Goal: Task Accomplishment & Management: Complete application form

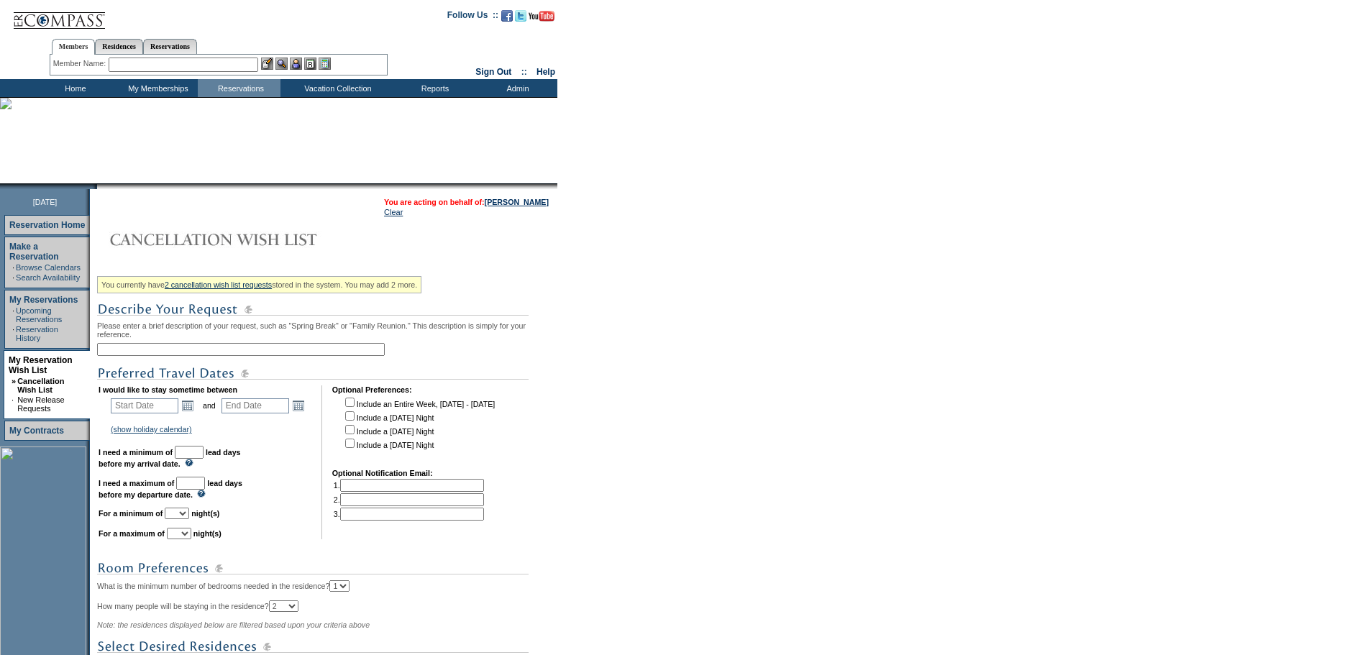
click at [322, 355] on input "text" at bounding box center [241, 349] width 288 height 13
type input "M"
type input "Miami - Longer Stays late Nov/Dec"
click at [194, 414] on link "Open the calendar popup." at bounding box center [188, 406] width 16 height 16
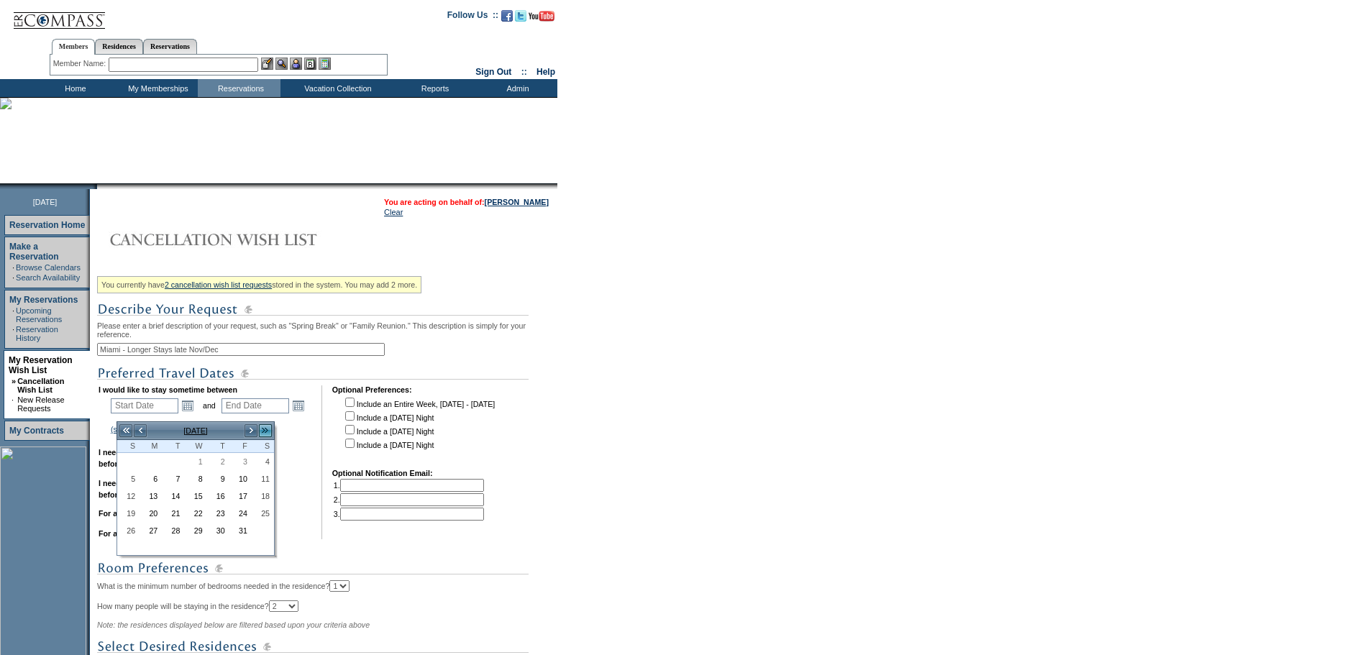
click at [268, 434] on link ">>" at bounding box center [265, 431] width 14 height 14
click at [140, 429] on link "<" at bounding box center [140, 431] width 14 height 14
click at [246, 530] on link "28" at bounding box center [240, 531] width 21 height 16
type input "[DATE]"
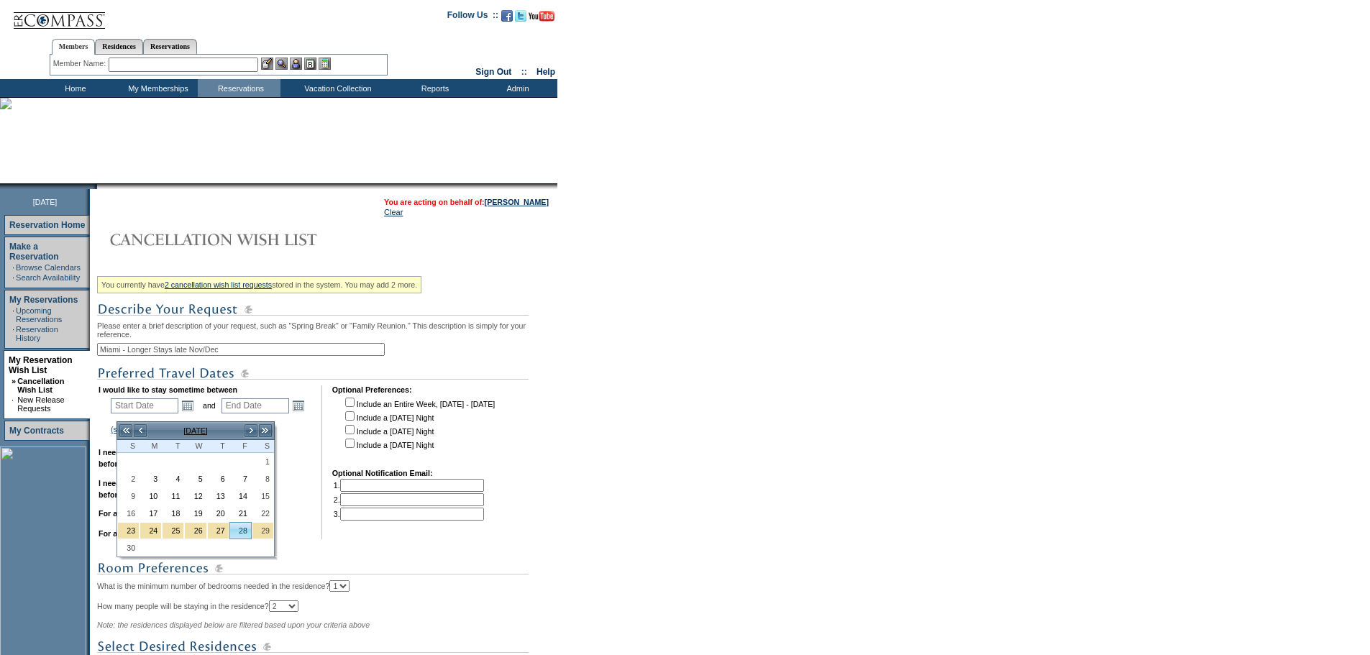
type input "[DATE]"
type input "60"
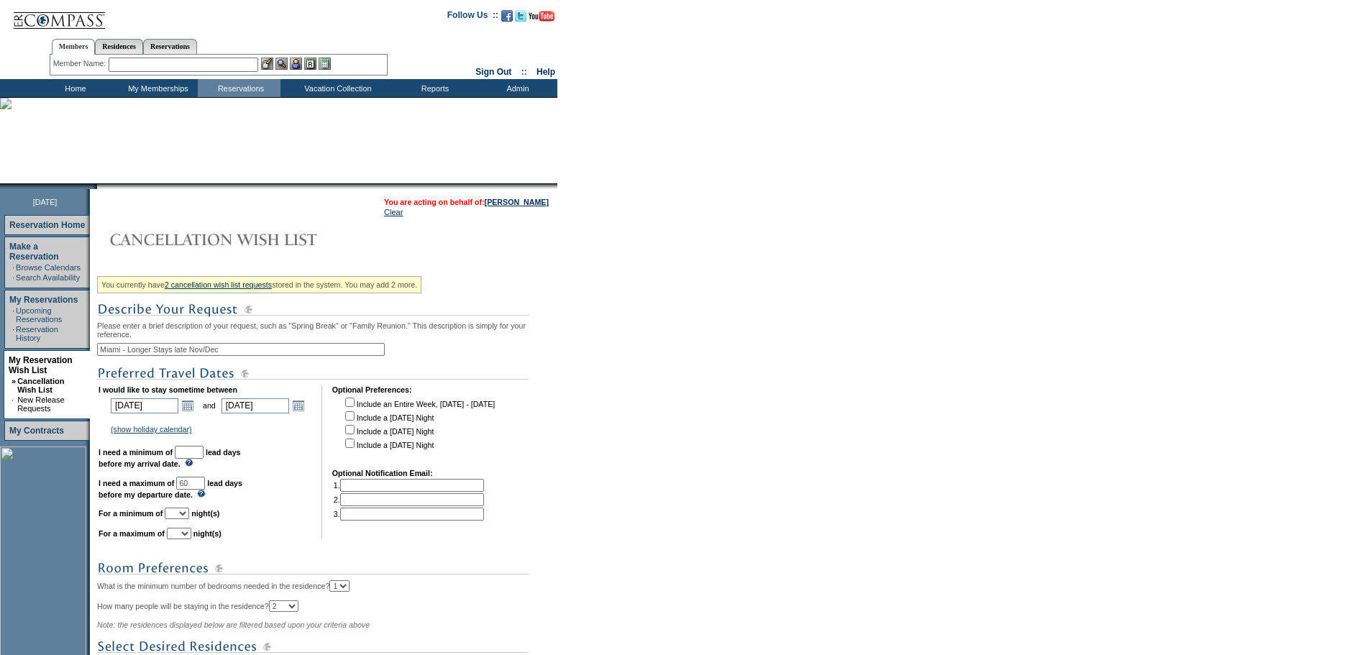
click at [189, 519] on select "1 2 3 4 5 6 7 8 9 10 11 12 13 14" at bounding box center [177, 514] width 24 height 12
select select "3"
click at [183, 519] on select "1 2 3 4 5 6 7 8 9 10 11 12 13 14" at bounding box center [177, 514] width 24 height 12
click at [191, 540] on select "1 2 3 4 5 6 7 8 9 10 11 12 13 14" at bounding box center [179, 534] width 24 height 12
select select "5"
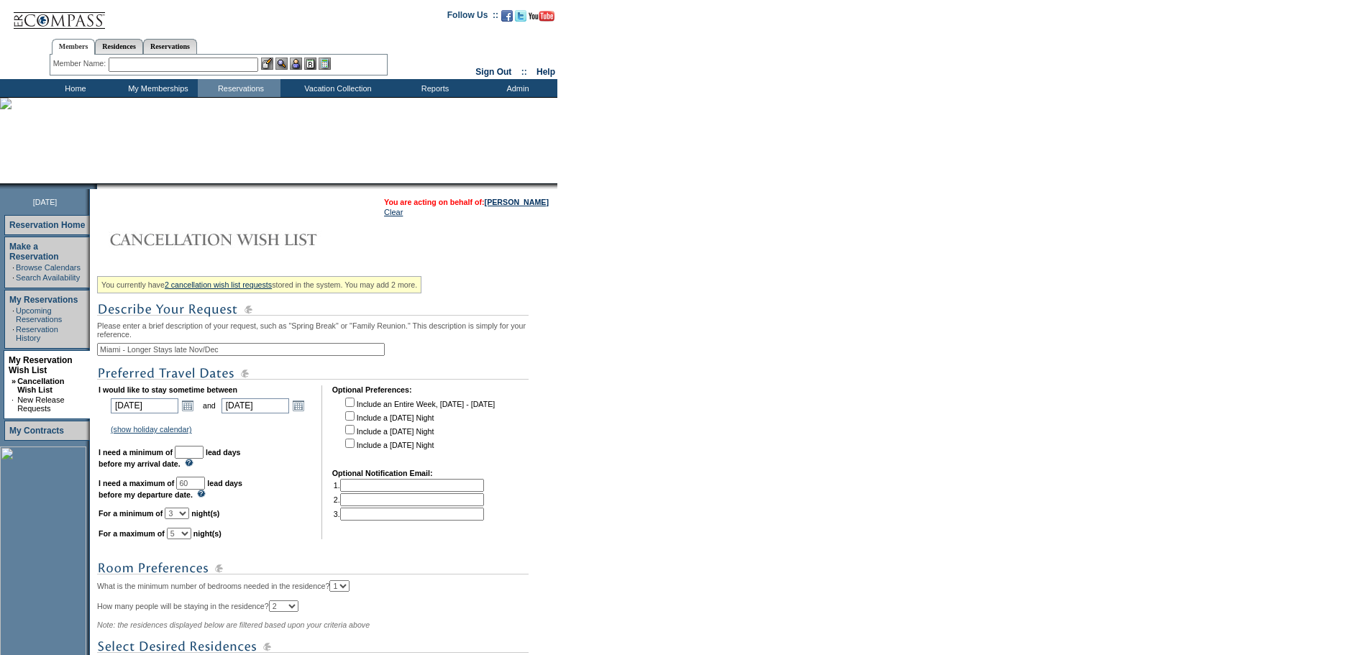
click at [185, 540] on select "1 2 3 4 5 6 7 8 9 10 11 12 13 14" at bounding box center [179, 534] width 24 height 12
click at [204, 458] on input "text" at bounding box center [189, 452] width 29 height 13
type input "30"
click at [276, 514] on td "I would like to stay sometime between [DATE] [DATE] Open the calendar popup. <<…" at bounding box center [205, 463] width 213 height 154
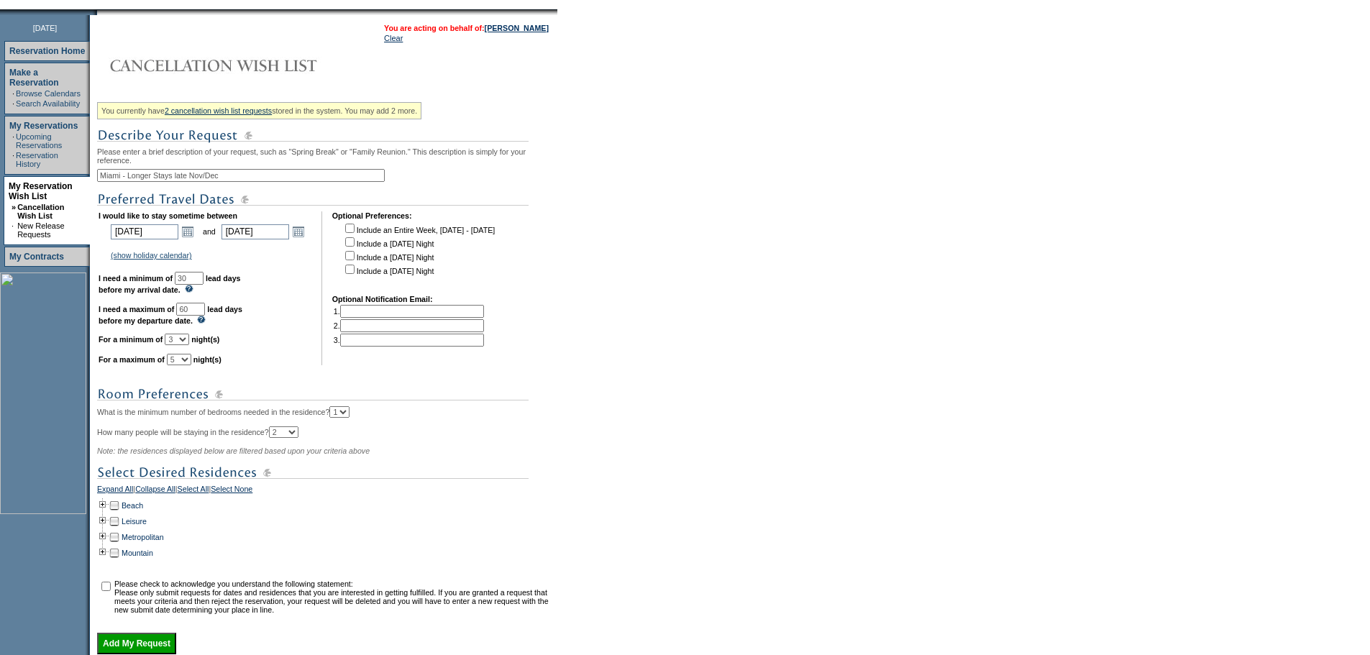
scroll to position [311, 0]
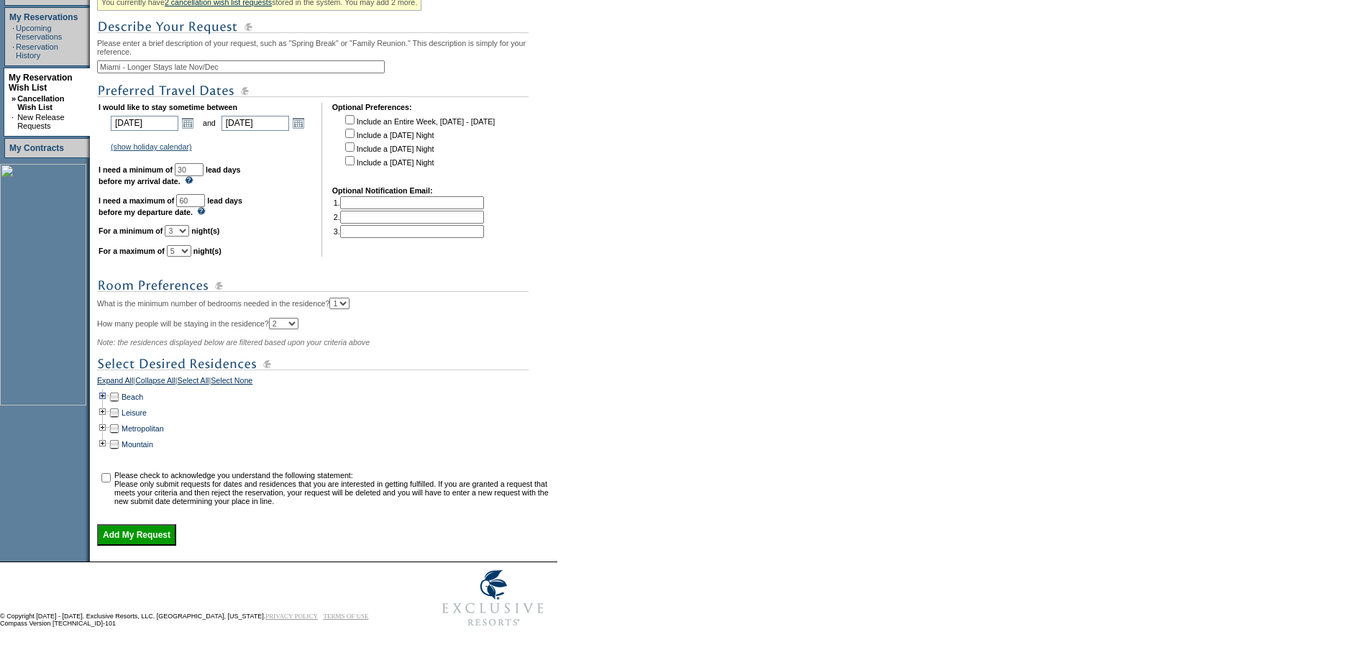
click at [107, 389] on td at bounding box center [103, 397] width 12 height 16
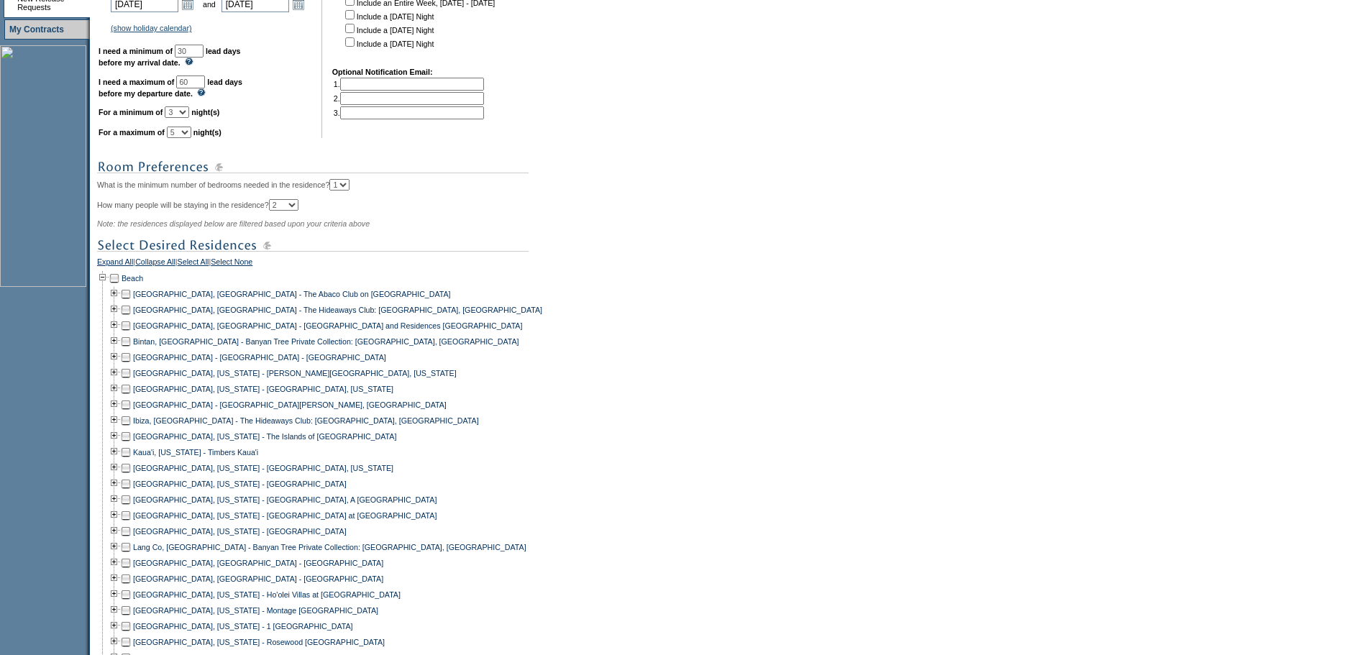
scroll to position [670, 0]
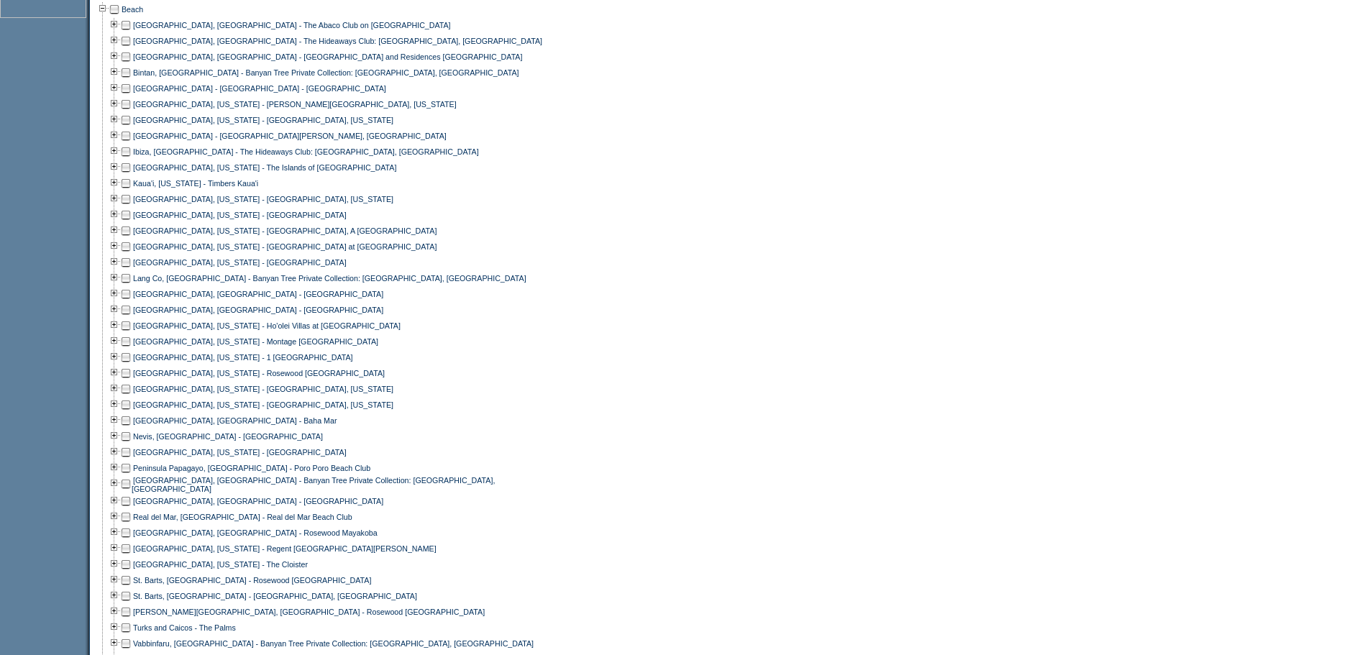
click at [132, 365] on td at bounding box center [126, 358] width 12 height 16
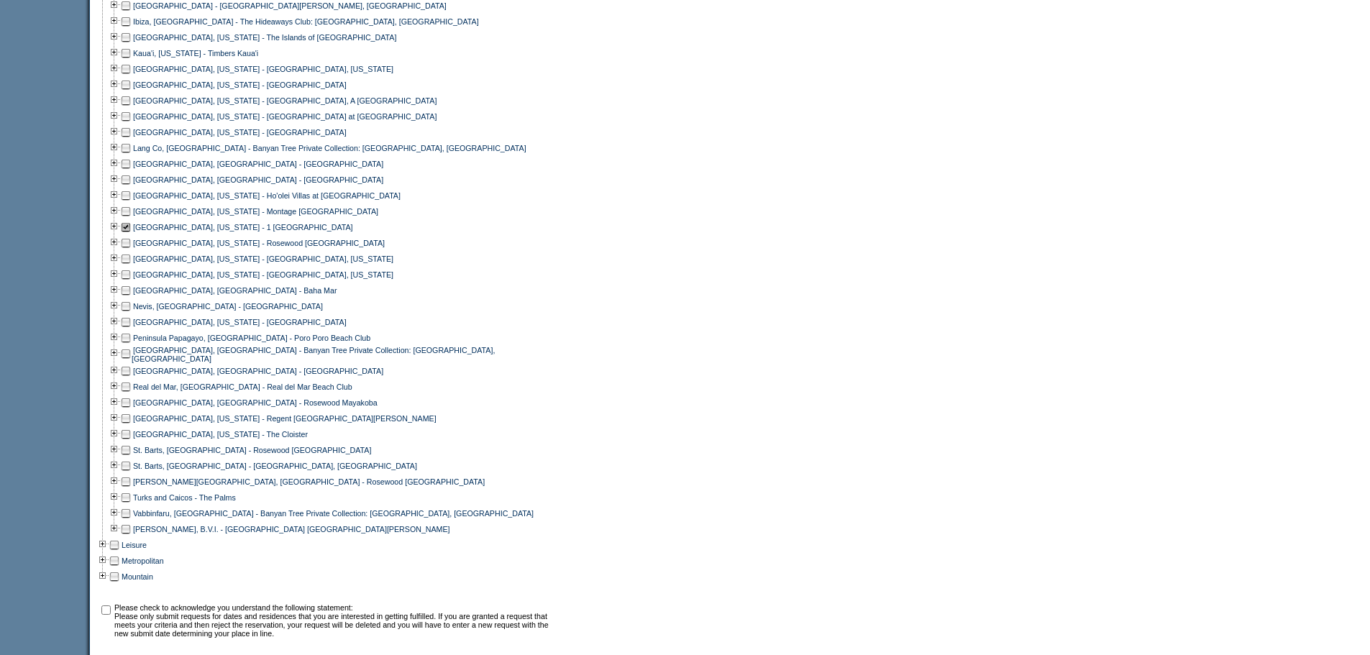
scroll to position [960, 0]
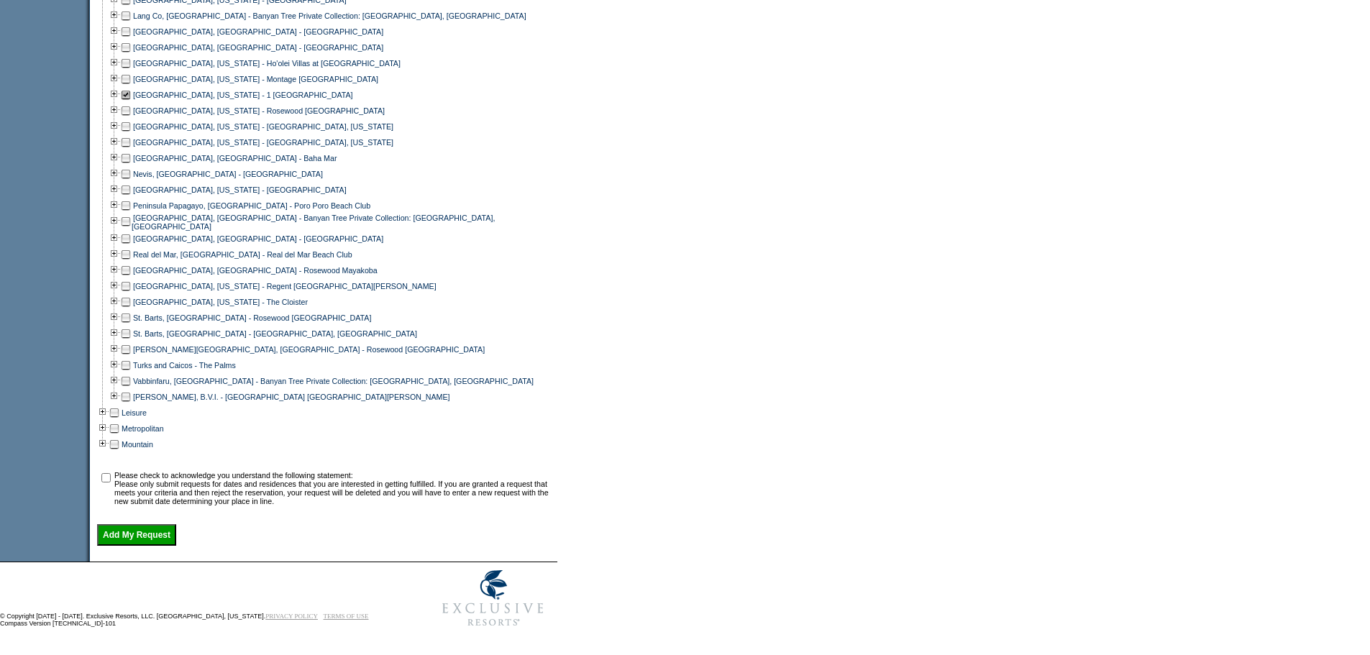
click at [109, 473] on input "checkbox" at bounding box center [105, 477] width 9 height 9
checkbox input "true"
click at [158, 531] on input "Add My Request" at bounding box center [136, 535] width 79 height 22
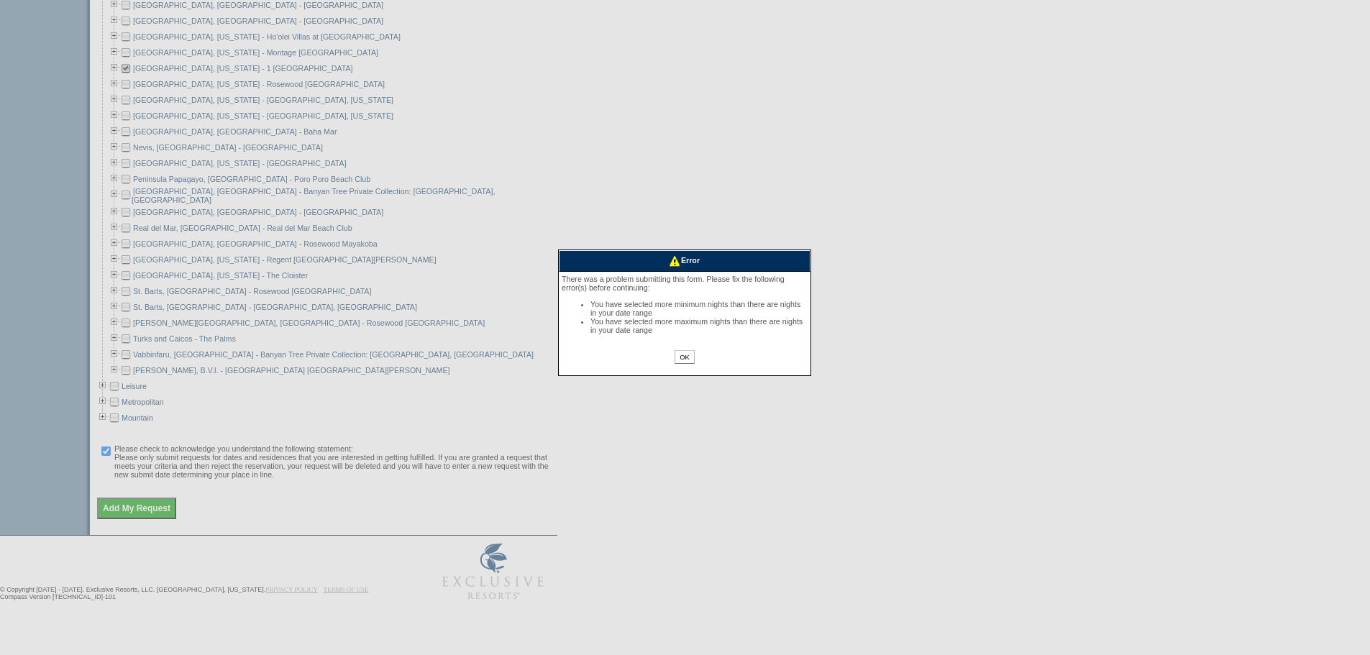
click at [686, 361] on input "OK" at bounding box center [684, 357] width 19 height 14
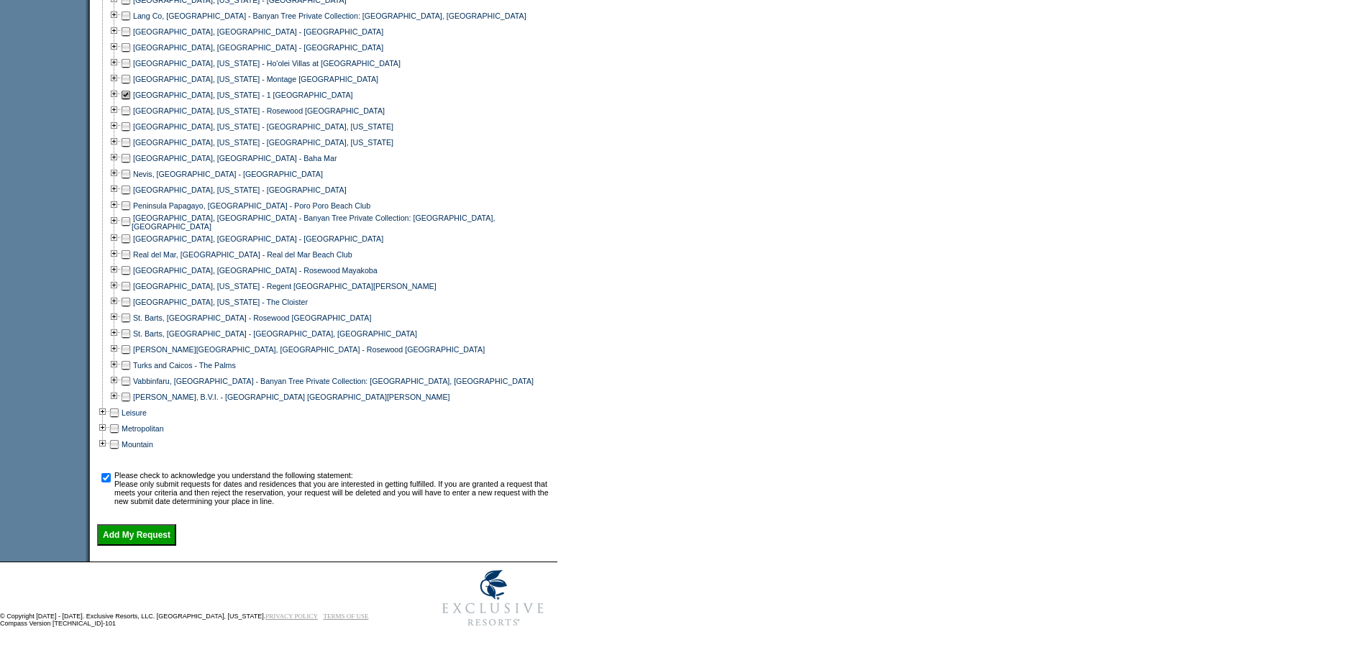
scroll to position [384, 0]
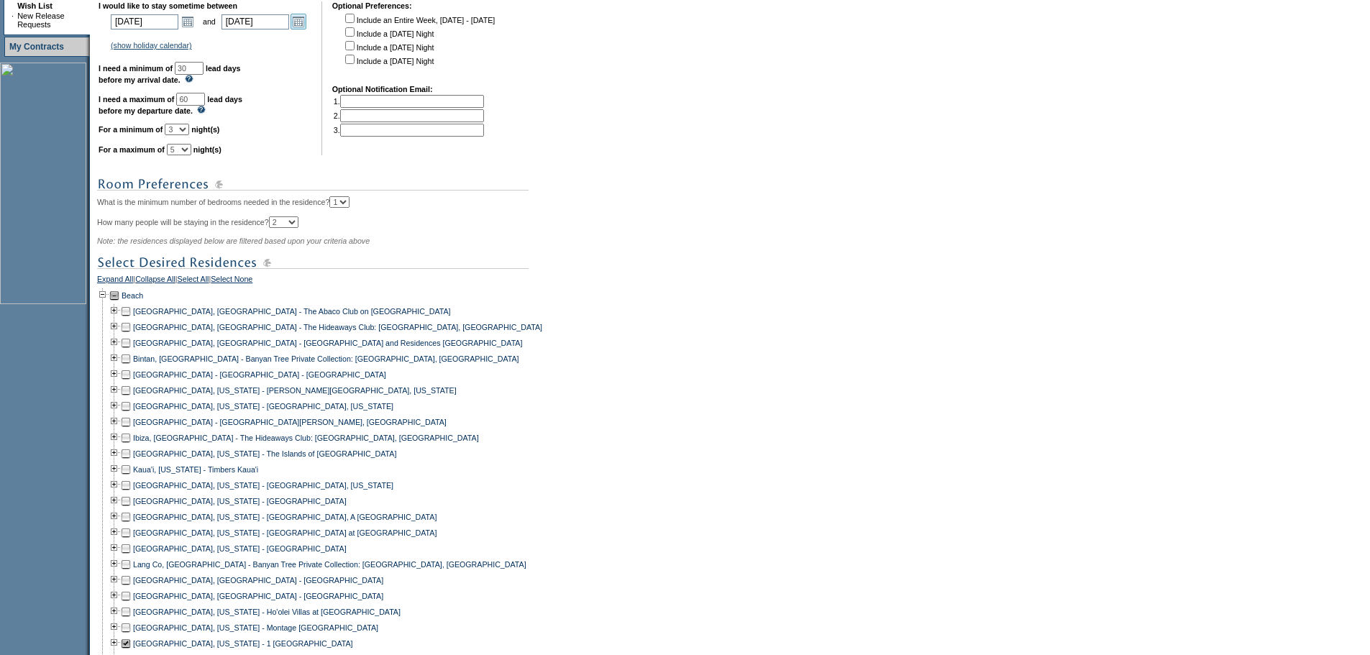
click at [306, 27] on link "Open the calendar popup." at bounding box center [299, 22] width 16 height 16
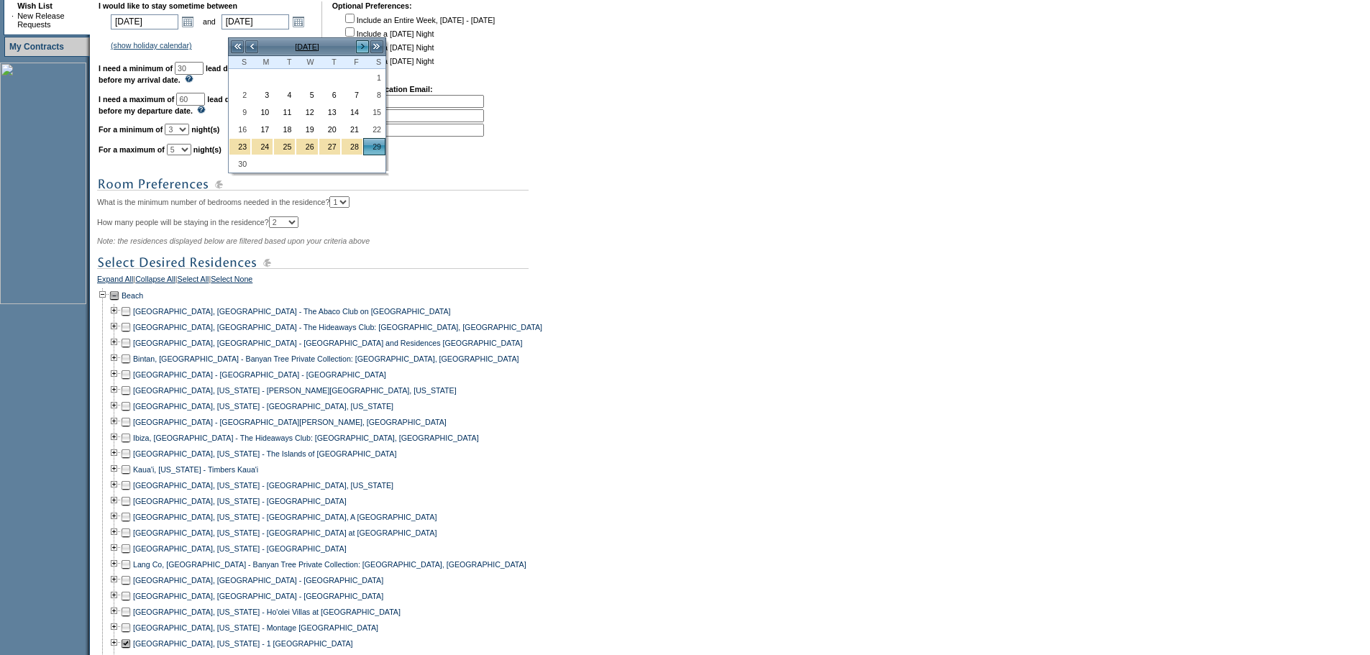
click at [356, 45] on link ">" at bounding box center [362, 47] width 14 height 14
click at [240, 114] on link "14" at bounding box center [239, 112] width 21 height 16
type input "[DATE]"
type input "75"
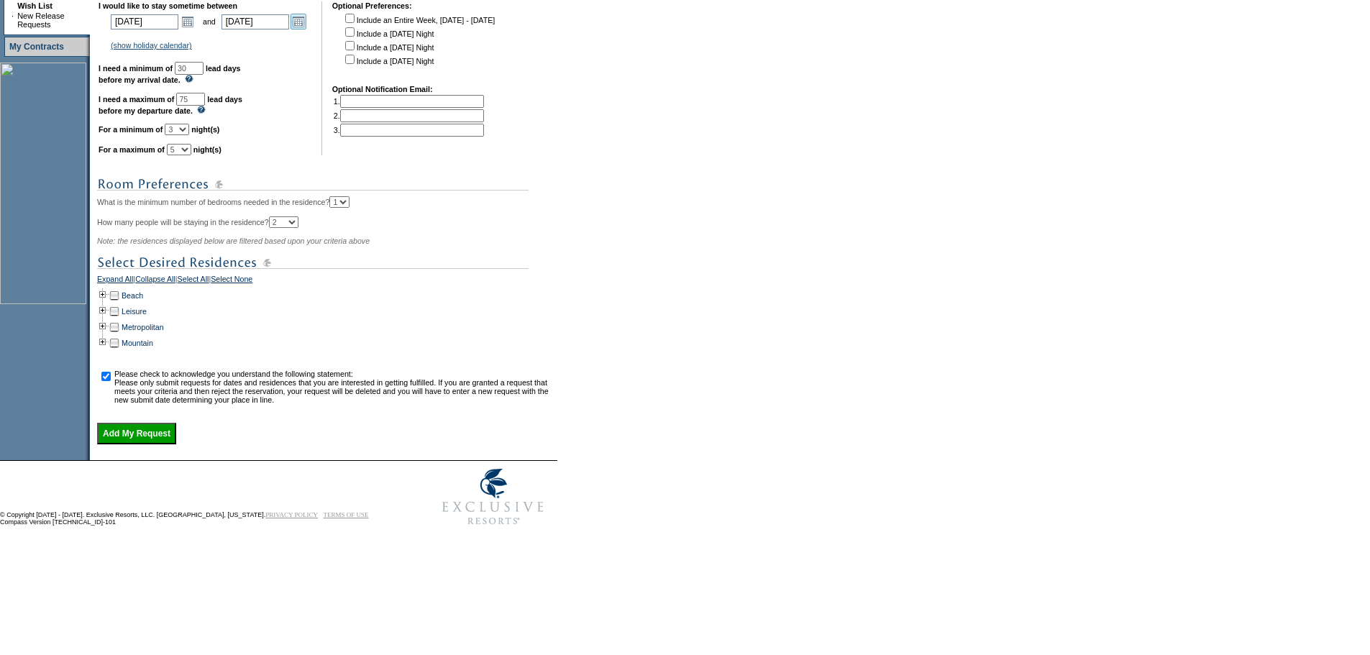
click at [304, 26] on link "Open the calendar popup." at bounding box center [299, 22] width 16 height 16
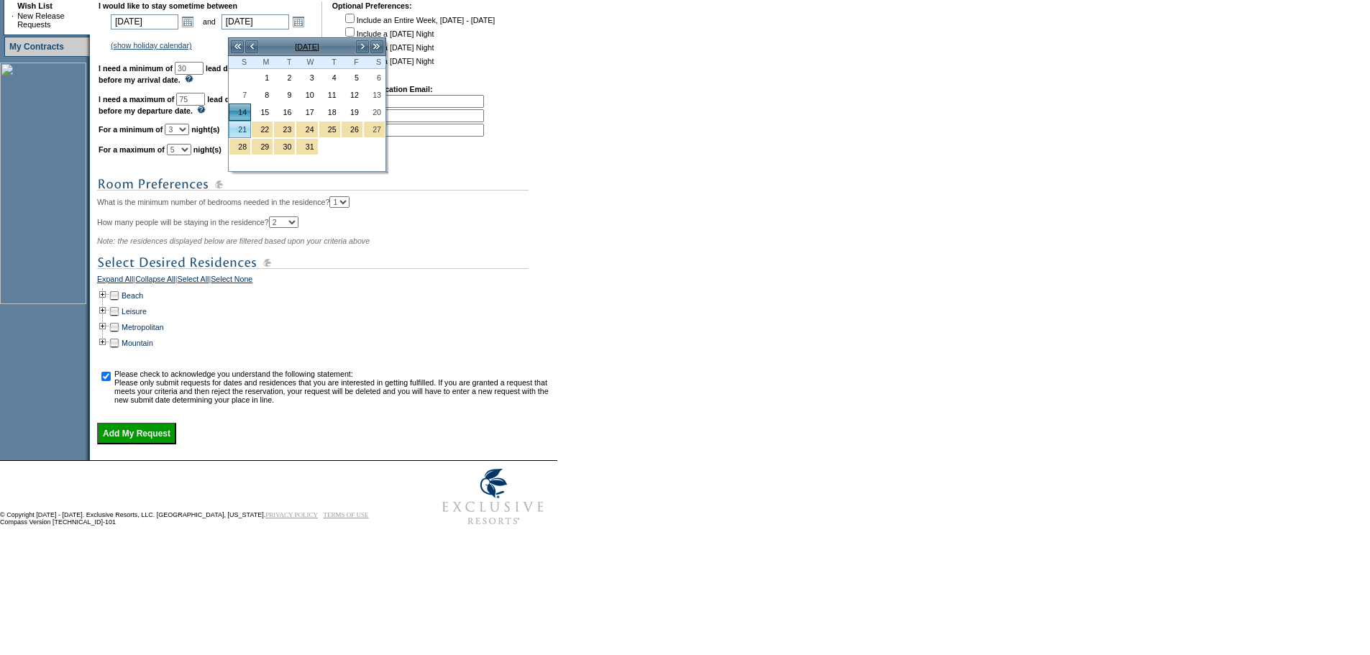
click at [242, 124] on link "21" at bounding box center [239, 130] width 21 height 16
type input "[DATE]"
type input "82"
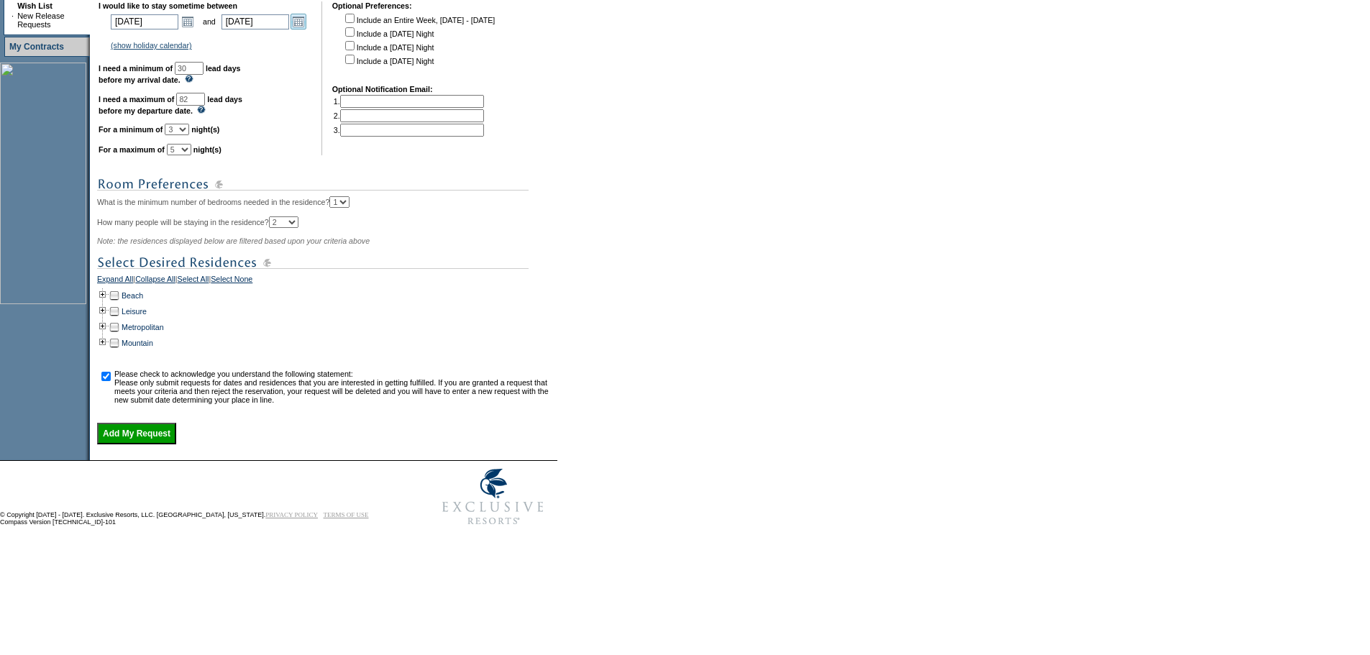
click at [301, 29] on link "Open the calendar popup." at bounding box center [299, 22] width 16 height 16
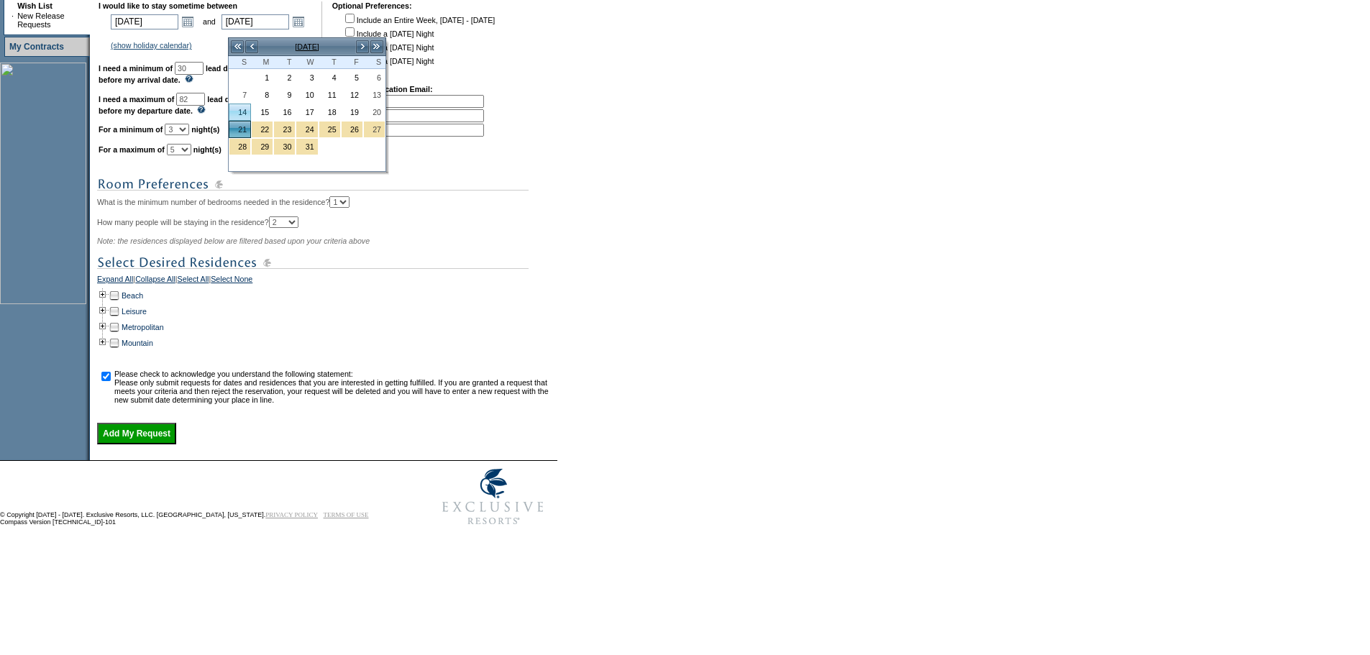
click at [244, 112] on link "14" at bounding box center [239, 112] width 21 height 16
type input "[DATE]"
type input "75"
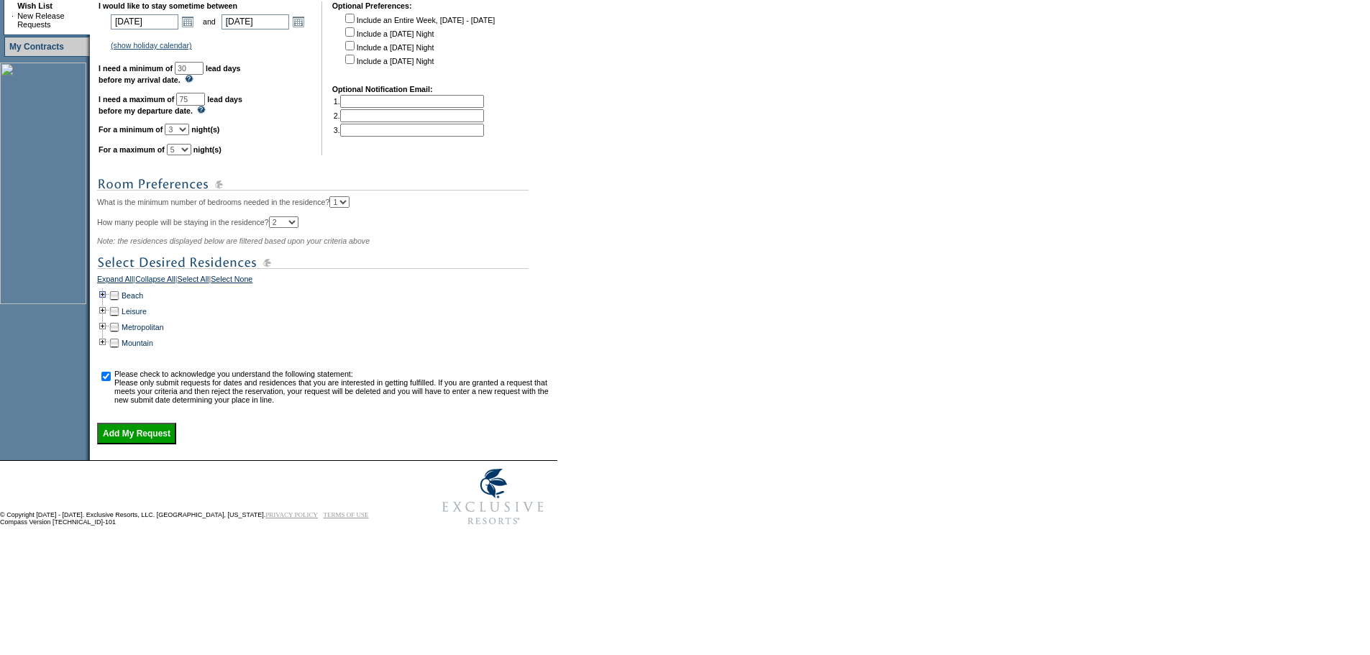
click at [109, 304] on td at bounding box center [103, 296] width 12 height 16
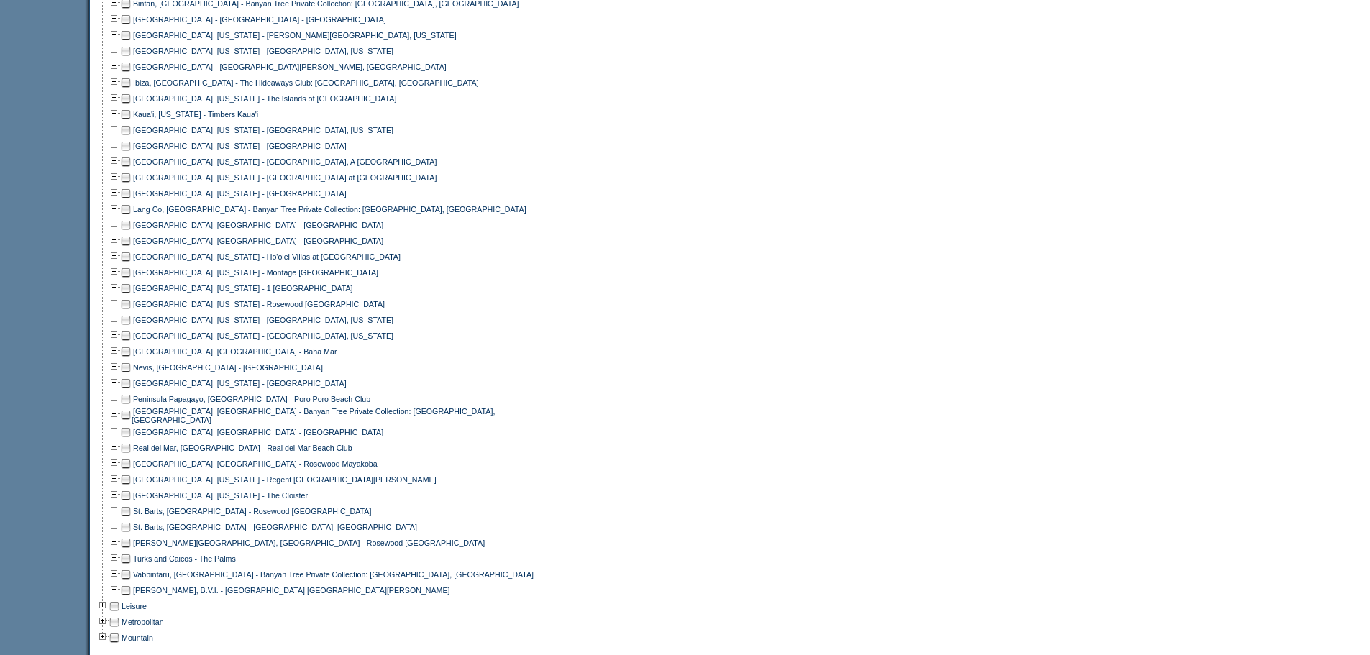
scroll to position [744, 0]
click at [128, 292] on td at bounding box center [126, 284] width 12 height 16
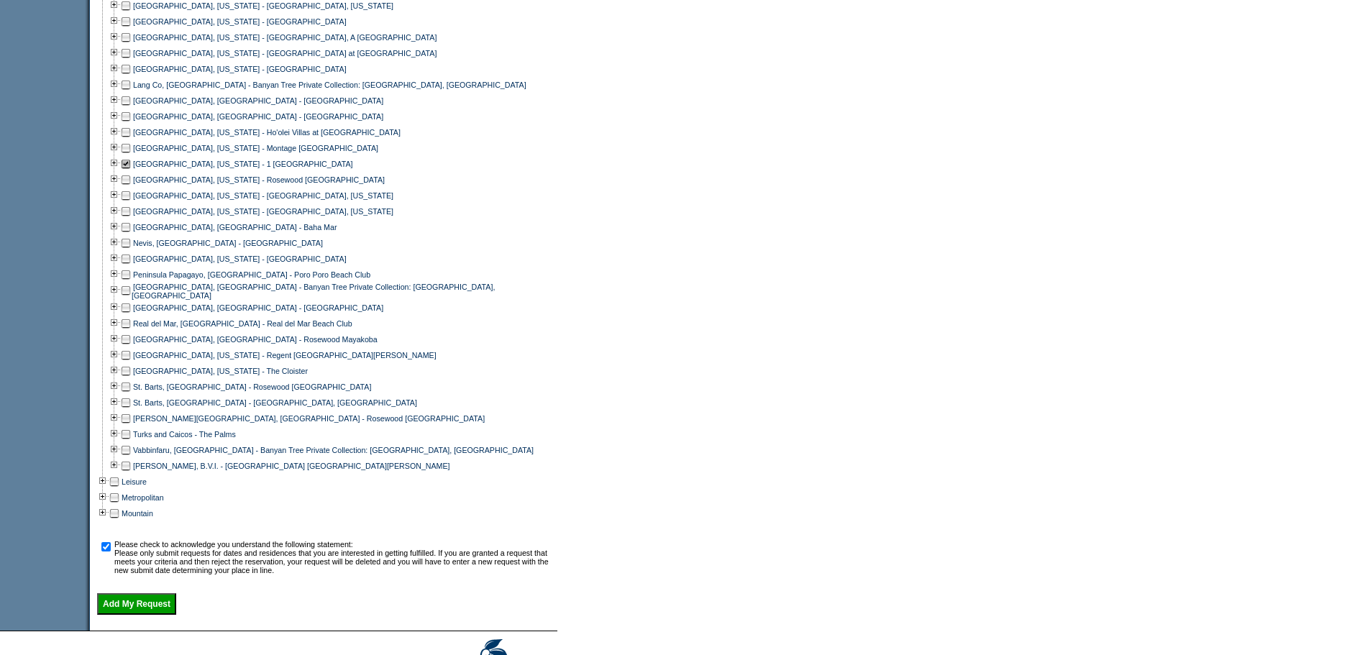
scroll to position [960, 0]
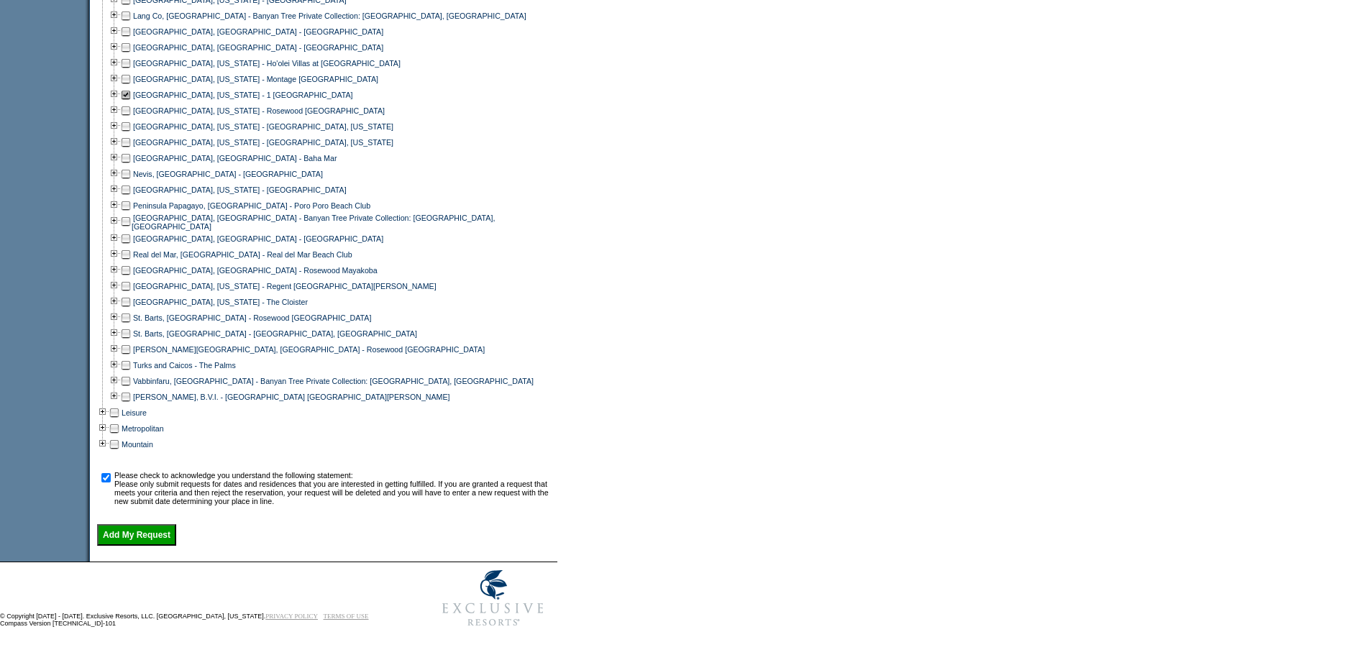
click at [160, 531] on input "Add My Request" at bounding box center [136, 535] width 79 height 22
